Goal: Check status: Check status

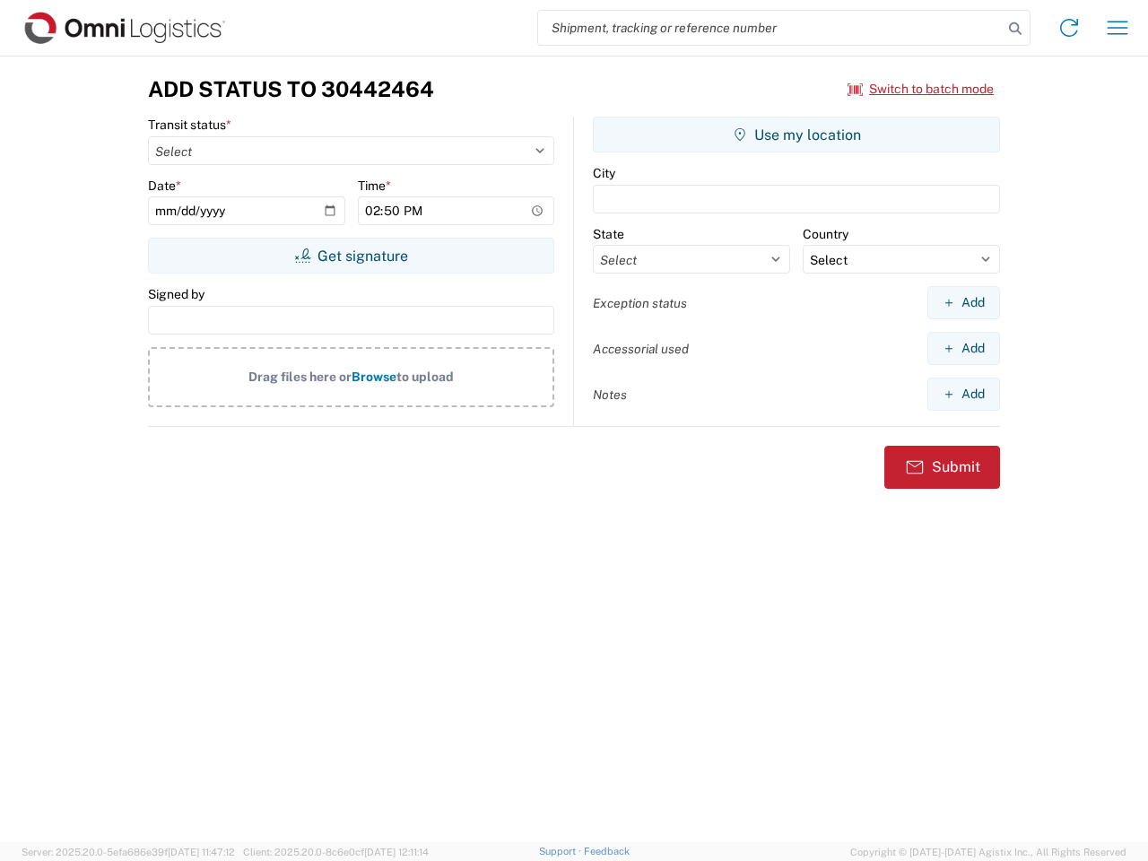
click at [771, 28] on input "search" at bounding box center [770, 28] width 465 height 34
click at [1016, 29] on icon at bounding box center [1015, 28] width 25 height 25
click at [1069, 28] on icon at bounding box center [1069, 27] width 29 height 29
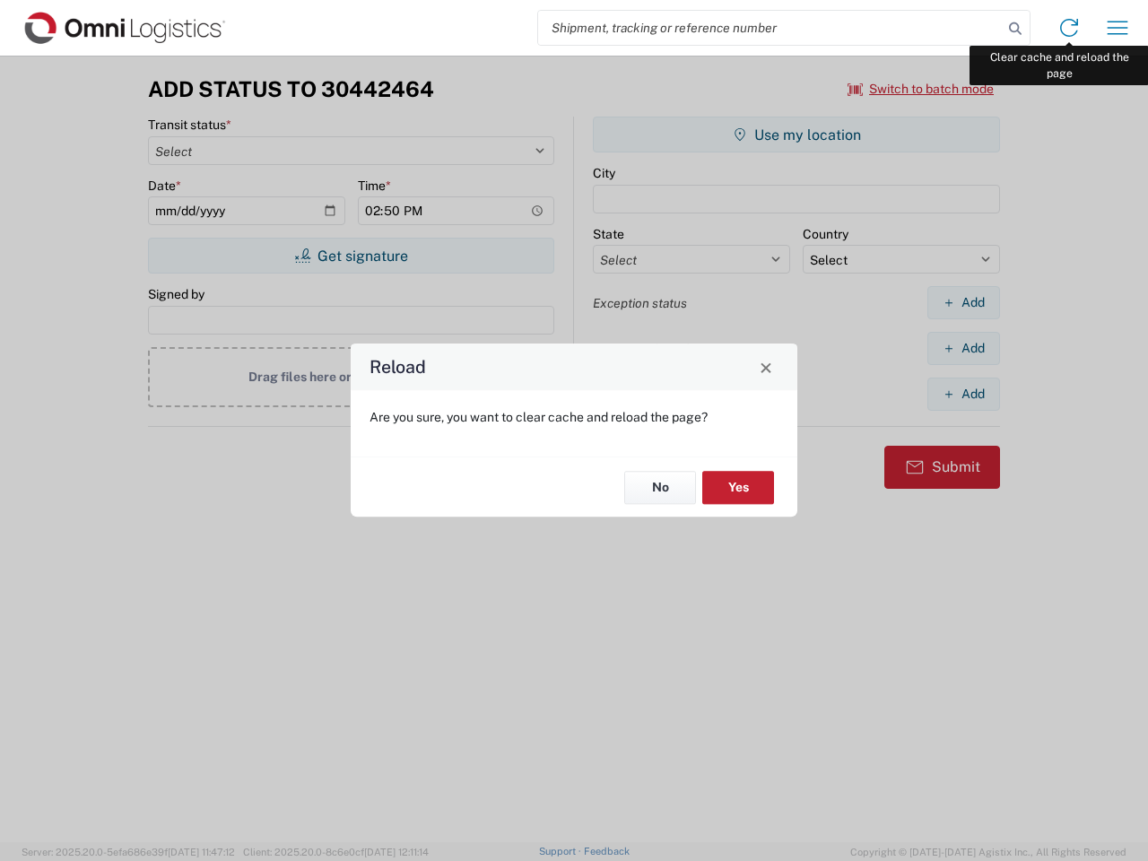
click at [1118, 28] on div "Reload Are you sure, you want to clear cache and reload the page? No Yes" at bounding box center [574, 430] width 1148 height 861
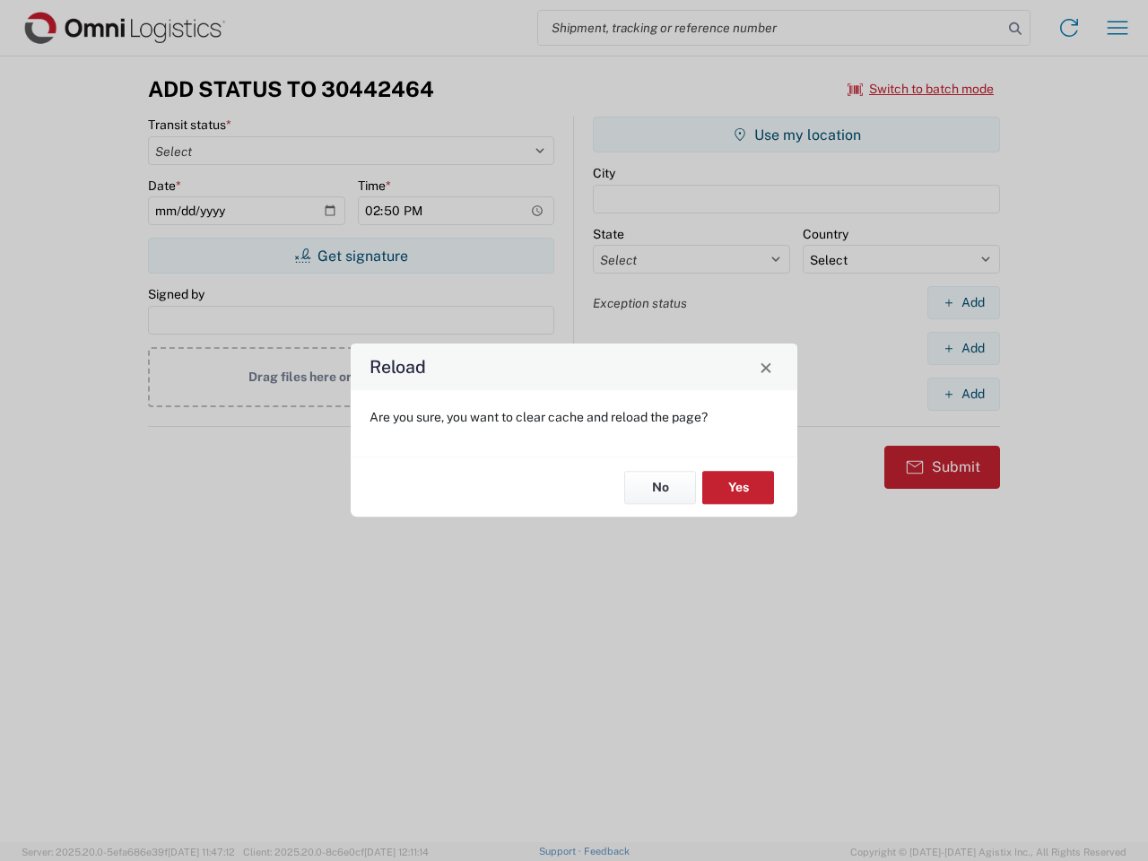
click at [921, 89] on div "Reload Are you sure, you want to clear cache and reload the page? No Yes" at bounding box center [574, 430] width 1148 height 861
click at [351, 256] on div "Reload Are you sure, you want to clear cache and reload the page? No Yes" at bounding box center [574, 430] width 1148 height 861
click at [797, 135] on div "Reload Are you sure, you want to clear cache and reload the page? No Yes" at bounding box center [574, 430] width 1148 height 861
click at [963, 302] on div "Reload Are you sure, you want to clear cache and reload the page? No Yes" at bounding box center [574, 430] width 1148 height 861
click at [963, 348] on div "Reload Are you sure, you want to clear cache and reload the page? No Yes" at bounding box center [574, 430] width 1148 height 861
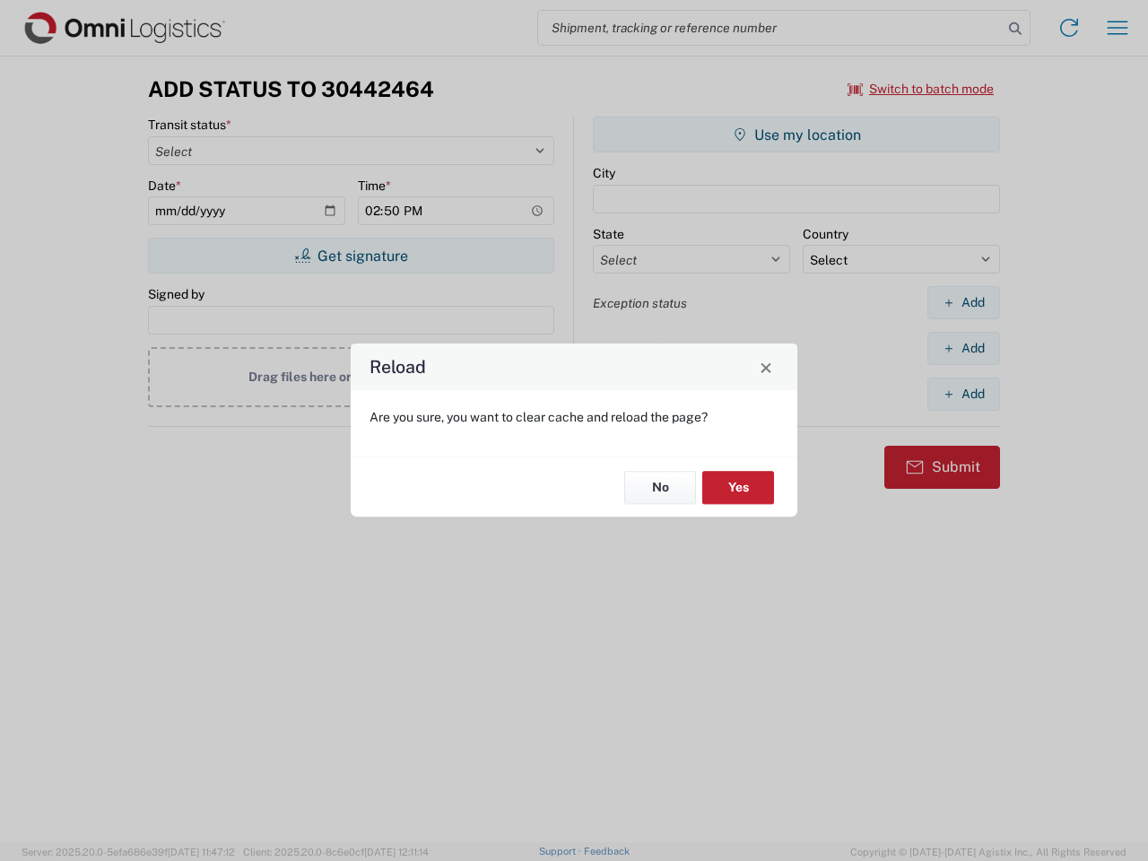
click at [963, 394] on div "Reload Are you sure, you want to clear cache and reload the page? No Yes" at bounding box center [574, 430] width 1148 height 861
